Goal: Task Accomplishment & Management: Use online tool/utility

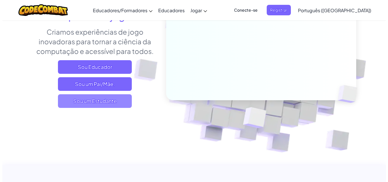
scroll to position [85, 0]
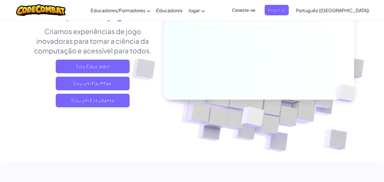
click at [93, 108] on div "Aprenda a programar e usar IA , tudo através do poder do jogo . Criamos experiê…" at bounding box center [92, 47] width 125 height 129
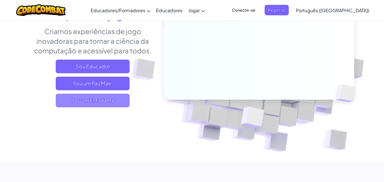
click at [94, 102] on font "Sou um Estudante" at bounding box center [92, 100] width 43 height 7
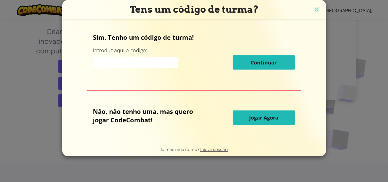
click at [134, 65] on input at bounding box center [135, 62] width 85 height 11
type input "swordlatebig"
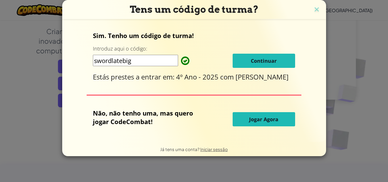
click at [271, 59] on button "Continuar" at bounding box center [264, 61] width 62 height 14
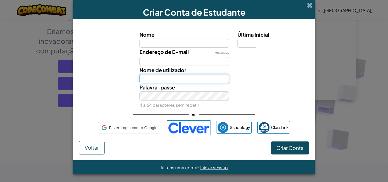
type input "Maria claraS7"
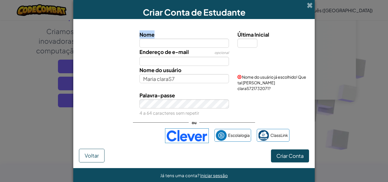
click at [155, 42] on div "Nome" at bounding box center [184, 38] width 90 height 17
click at [154, 42] on input "Nome" at bounding box center [184, 43] width 90 height 9
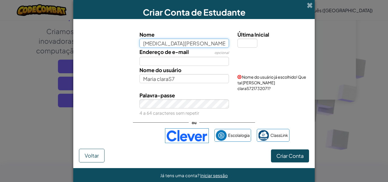
type input "[MEDICAL_DATA][PERSON_NAME]"
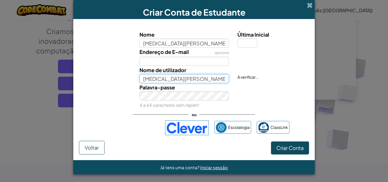
click at [173, 78] on input "[MEDICAL_DATA][PERSON_NAME]" at bounding box center [184, 78] width 90 height 9
type input "Y"
click at [192, 79] on input "[PERSON_NAME][MEDICAL_DATA]" at bounding box center [184, 78] width 90 height 9
type input "[PERSON_NAME][MEDICAL_DATA]"
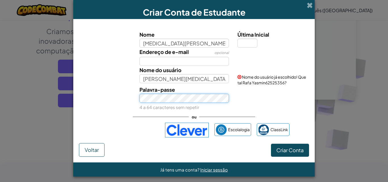
click at [271, 144] on button "Criar Conta" at bounding box center [290, 150] width 38 height 13
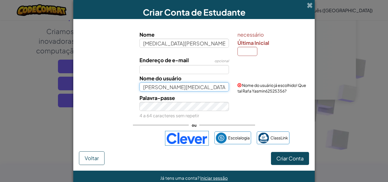
click at [204, 85] on input "rafa yasmin" at bounding box center [184, 86] width 90 height 9
click at [243, 55] on input "Última Inicial" at bounding box center [247, 51] width 20 height 9
drag, startPoint x: 179, startPoint y: 84, endPoint x: 179, endPoint y: 87, distance: 2.9
click at [179, 87] on input "rafa yasmin" at bounding box center [184, 86] width 90 height 9
type input "rafa yasmin070815"
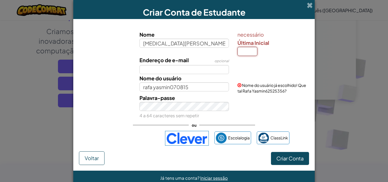
click at [246, 52] on input "Última Inicial" at bounding box center [247, 51] width 20 height 9
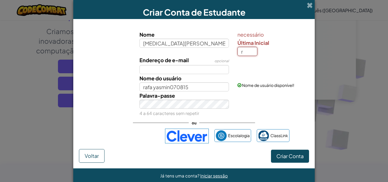
type input "r"
type input "[MEDICAL_DATA][PERSON_NAME]"
click at [281, 155] on span "Criar Conta" at bounding box center [289, 156] width 27 height 7
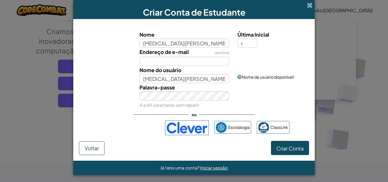
drag, startPoint x: 281, startPoint y: 155, endPoint x: 298, endPoint y: 122, distance: 37.1
click at [298, 122] on div "Nome yasmin rafa Última Inicial r Endereço de e-mail opcional Nome do usuário Y…" at bounding box center [194, 83] width 230 height 116
click at [295, 150] on font "Criar Conta" at bounding box center [289, 148] width 27 height 7
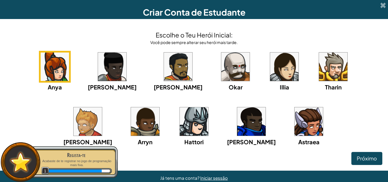
click at [295, 123] on img at bounding box center [309, 121] width 28 height 28
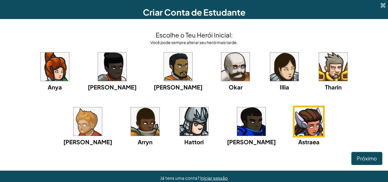
click at [295, 117] on img at bounding box center [309, 121] width 28 height 28
click at [368, 159] on font "Próximo" at bounding box center [367, 158] width 20 height 7
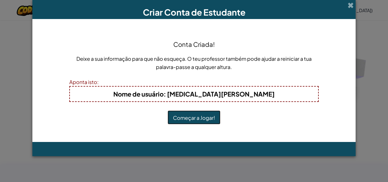
click at [195, 116] on font "Começar a Jogar!" at bounding box center [194, 117] width 42 height 7
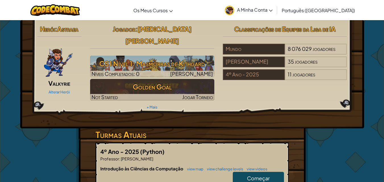
click at [258, 175] on span "Começar" at bounding box center [258, 178] width 23 height 7
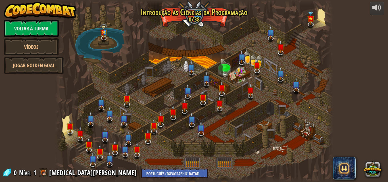
select select "pt-PT"
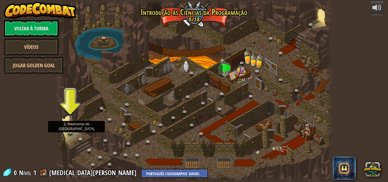
click at [67, 127] on img at bounding box center [70, 123] width 7 height 15
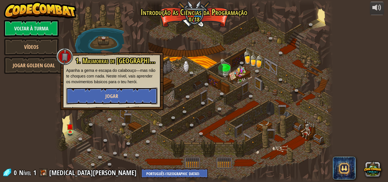
click at [86, 99] on button "Jogar" at bounding box center [111, 95] width 91 height 17
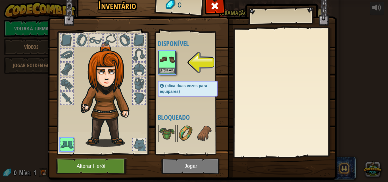
click at [184, 137] on img at bounding box center [186, 134] width 16 height 16
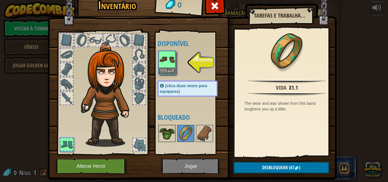
click at [160, 136] on img at bounding box center [167, 134] width 16 height 16
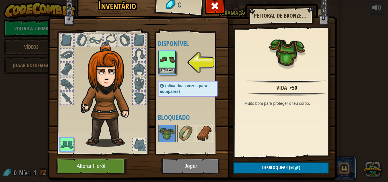
click at [201, 135] on img at bounding box center [205, 134] width 16 height 16
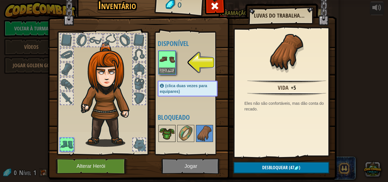
click at [165, 135] on img at bounding box center [167, 134] width 16 height 16
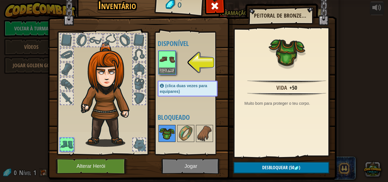
click at [165, 135] on img at bounding box center [167, 134] width 16 height 16
click at [137, 71] on div at bounding box center [139, 69] width 12 height 12
click at [137, 72] on div at bounding box center [139, 69] width 12 height 12
click at [160, 68] on button "Equipar" at bounding box center [167, 71] width 16 height 6
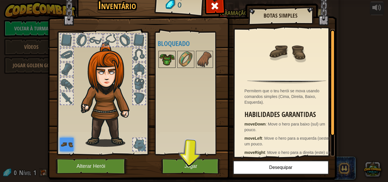
click at [168, 53] on img at bounding box center [167, 59] width 16 height 16
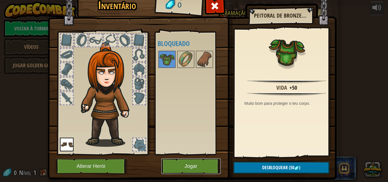
click at [207, 159] on button "Jogar" at bounding box center [190, 166] width 59 height 16
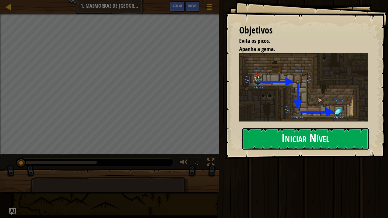
click at [319, 135] on button "Iniciar Nível" at bounding box center [306, 139] width 128 height 22
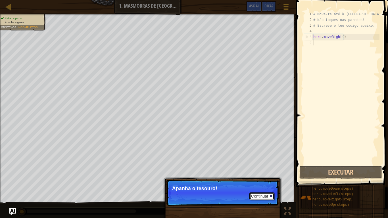
click at [263, 182] on button "Continuar" at bounding box center [261, 196] width 25 height 7
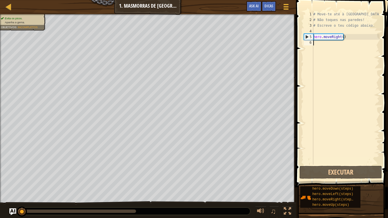
scroll to position [3, 0]
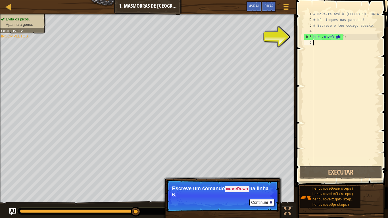
click at [330, 40] on div "# Move-te até à [GEOGRAPHIC_DATA]. # Não toques nas paredes! # Escreve o teu có…" at bounding box center [345, 93] width 67 height 165
click at [337, 38] on div "# Move-te até à [GEOGRAPHIC_DATA]. # Não toques nas paredes! # Escreve o teu có…" at bounding box center [345, 93] width 67 height 165
type textarea "hero.moveRight()"
click at [342, 40] on div "# Move-te até à [GEOGRAPHIC_DATA]. # Não toques nas paredes! # Escreve o teu có…" at bounding box center [345, 93] width 67 height 165
click at [323, 36] on div "# Move-te até à [GEOGRAPHIC_DATA]. # Não toques nas paredes! # Escreve o teu có…" at bounding box center [345, 93] width 67 height 165
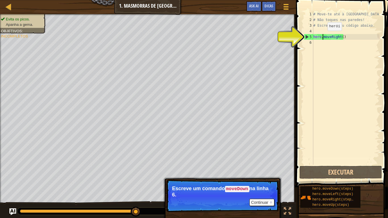
type textarea "hero.moveRight()"
click at [363, 38] on div "# Move-te até à [GEOGRAPHIC_DATA]. # Não toques nas paredes! # Escreve o teu có…" at bounding box center [345, 93] width 67 height 165
click at [343, 33] on div "# Move-te até à [GEOGRAPHIC_DATA]. # Não toques nas paredes! # Escreve o teu có…" at bounding box center [345, 93] width 67 height 165
type textarea "hero.moveRight()"
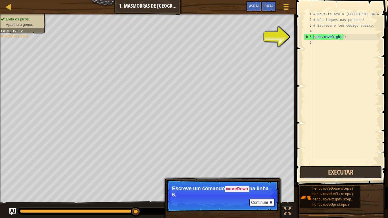
click at [332, 170] on button "Executar" at bounding box center [340, 172] width 83 height 13
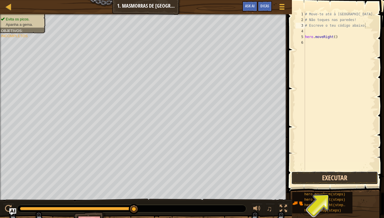
click at [330, 178] on button "Executar" at bounding box center [334, 178] width 87 height 13
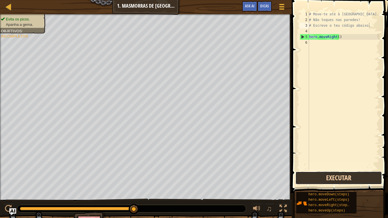
click at [317, 177] on button "Executar" at bounding box center [338, 178] width 87 height 13
click at [316, 182] on button "Executar" at bounding box center [338, 178] width 87 height 13
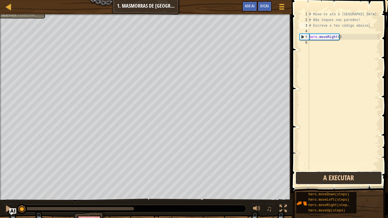
drag, startPoint x: 316, startPoint y: 182, endPoint x: 314, endPoint y: 177, distance: 4.9
click at [314, 177] on button "A Executar" at bounding box center [338, 178] width 87 height 13
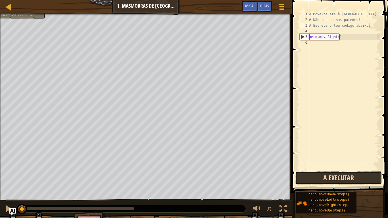
click at [314, 177] on button "A Executar" at bounding box center [338, 178] width 87 height 13
click at [309, 173] on button "Executar" at bounding box center [338, 178] width 87 height 13
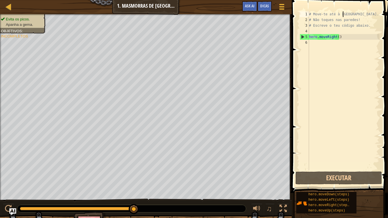
click at [344, 15] on div "# Move-te até à [GEOGRAPHIC_DATA]. # Não toques nas paredes! # Escreve o teu có…" at bounding box center [344, 96] width 72 height 170
type textarea "# Move-te até à [GEOGRAPHIC_DATA]."
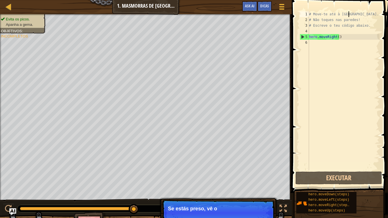
click at [348, 14] on div "# Move-te até à [GEOGRAPHIC_DATA]. # Não toques nas paredes! # Escreve o teu có…" at bounding box center [344, 96] width 72 height 170
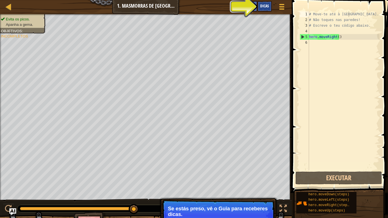
click at [261, 8] on span "Dicas" at bounding box center [264, 5] width 9 height 5
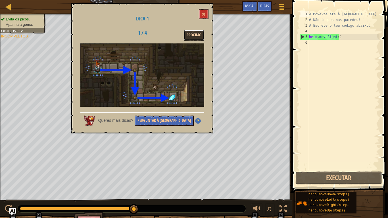
click at [193, 36] on button "Próximo" at bounding box center [194, 35] width 20 height 11
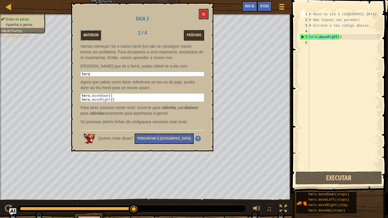
click at [99, 31] on button "Anterior" at bounding box center [90, 35] width 21 height 11
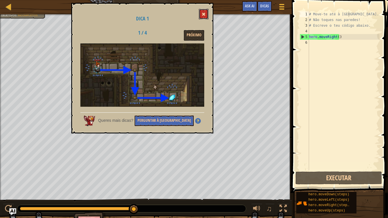
click at [202, 12] on button at bounding box center [204, 14] width 10 height 11
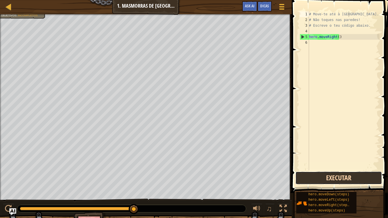
click at [352, 179] on button "Executar" at bounding box center [338, 178] width 87 height 13
